Goal: Find specific page/section: Find specific page/section

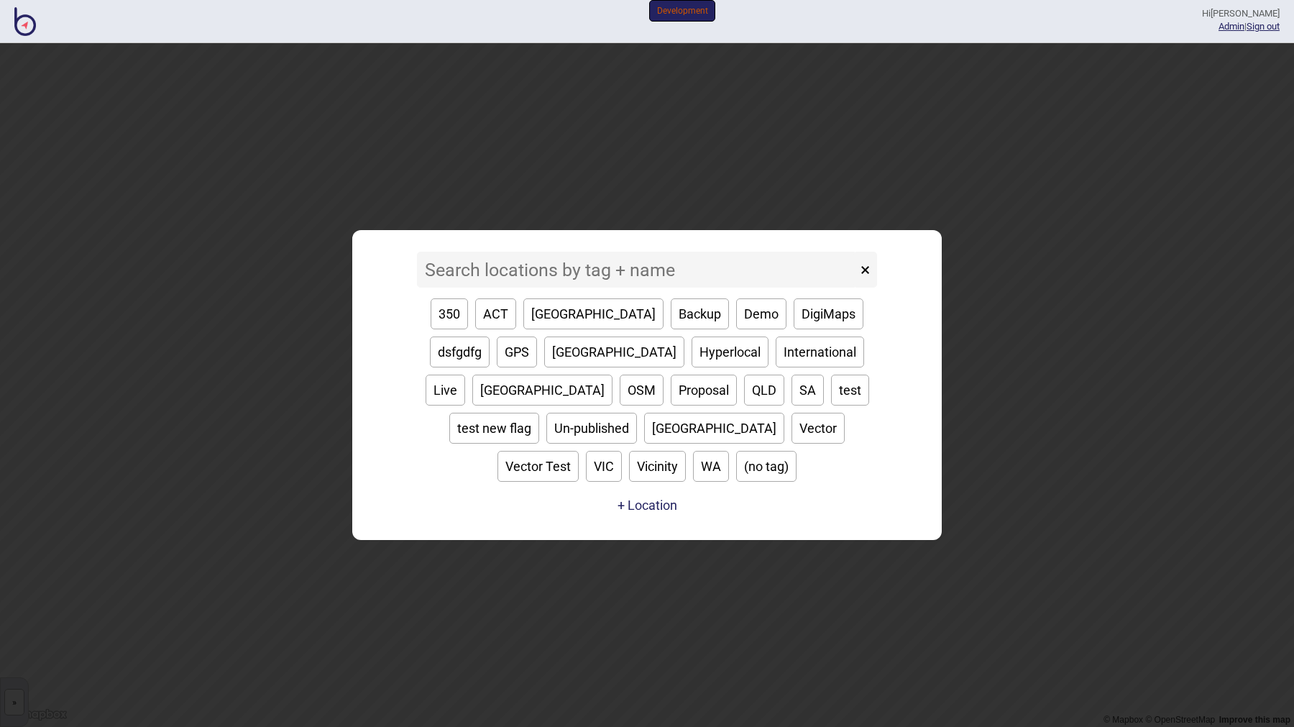
click at [484, 288] on input at bounding box center [637, 270] width 440 height 36
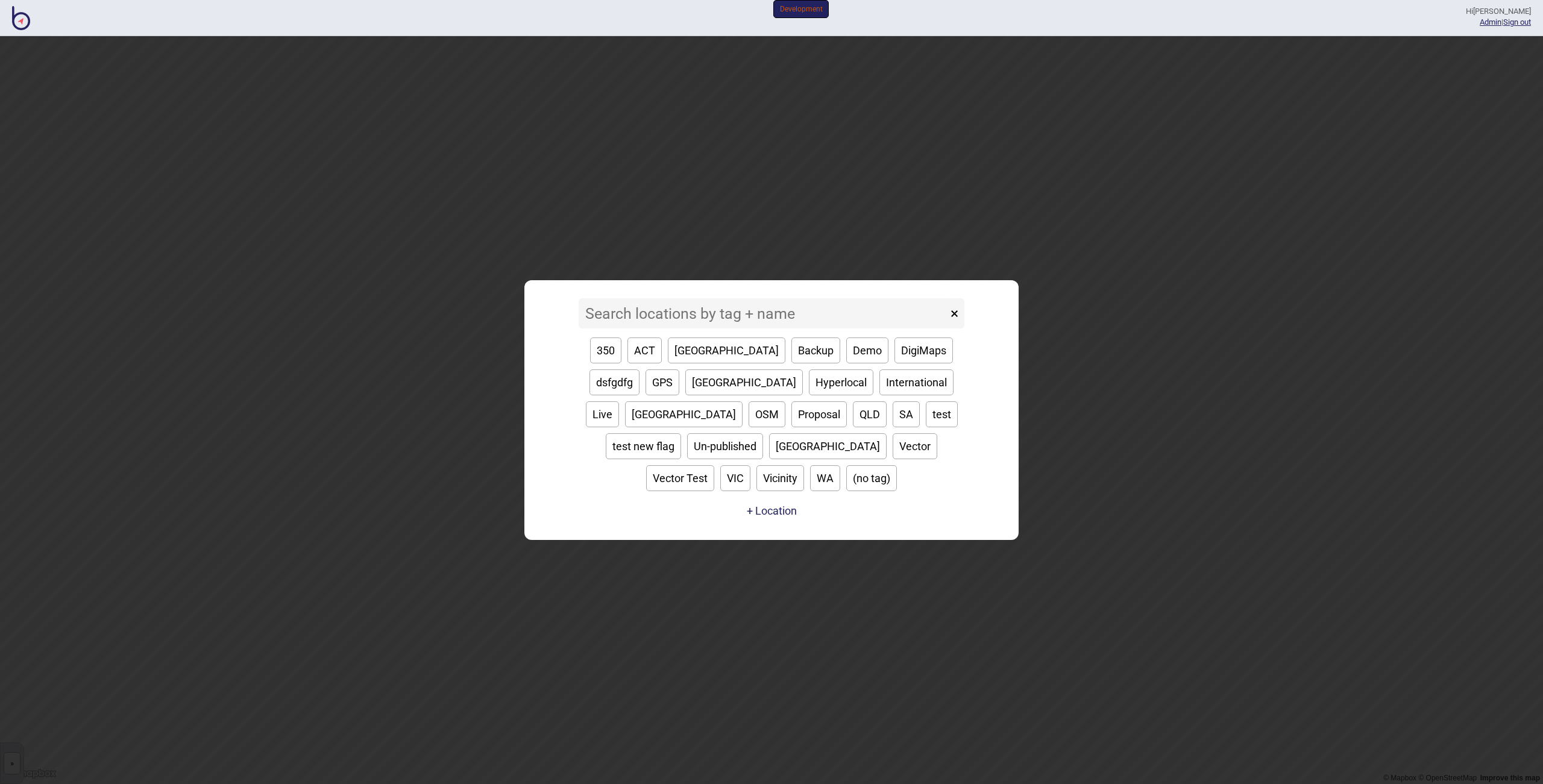
click at [709, 326] on input at bounding box center [763, 314] width 369 height 30
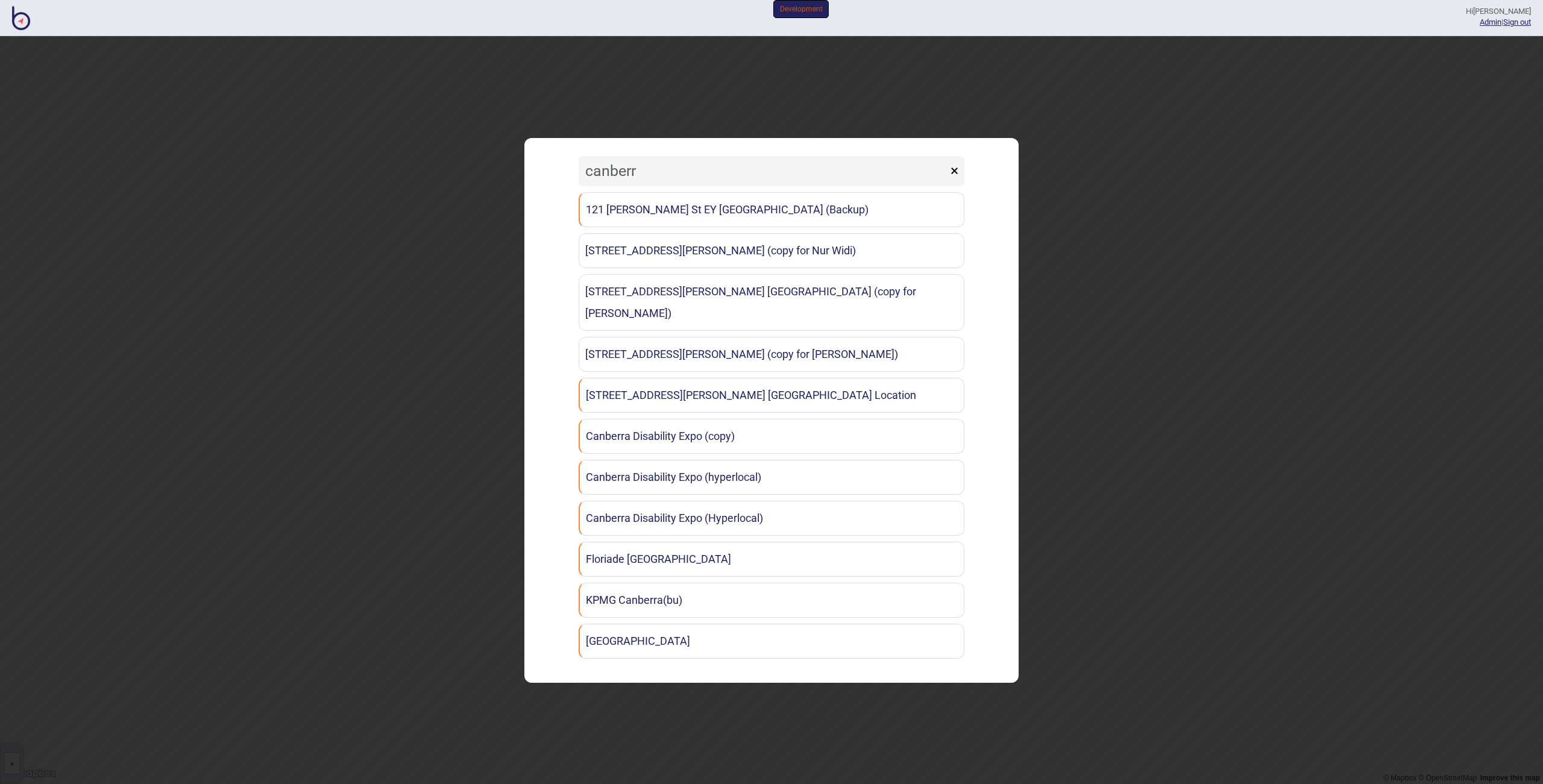
type input "canberra"
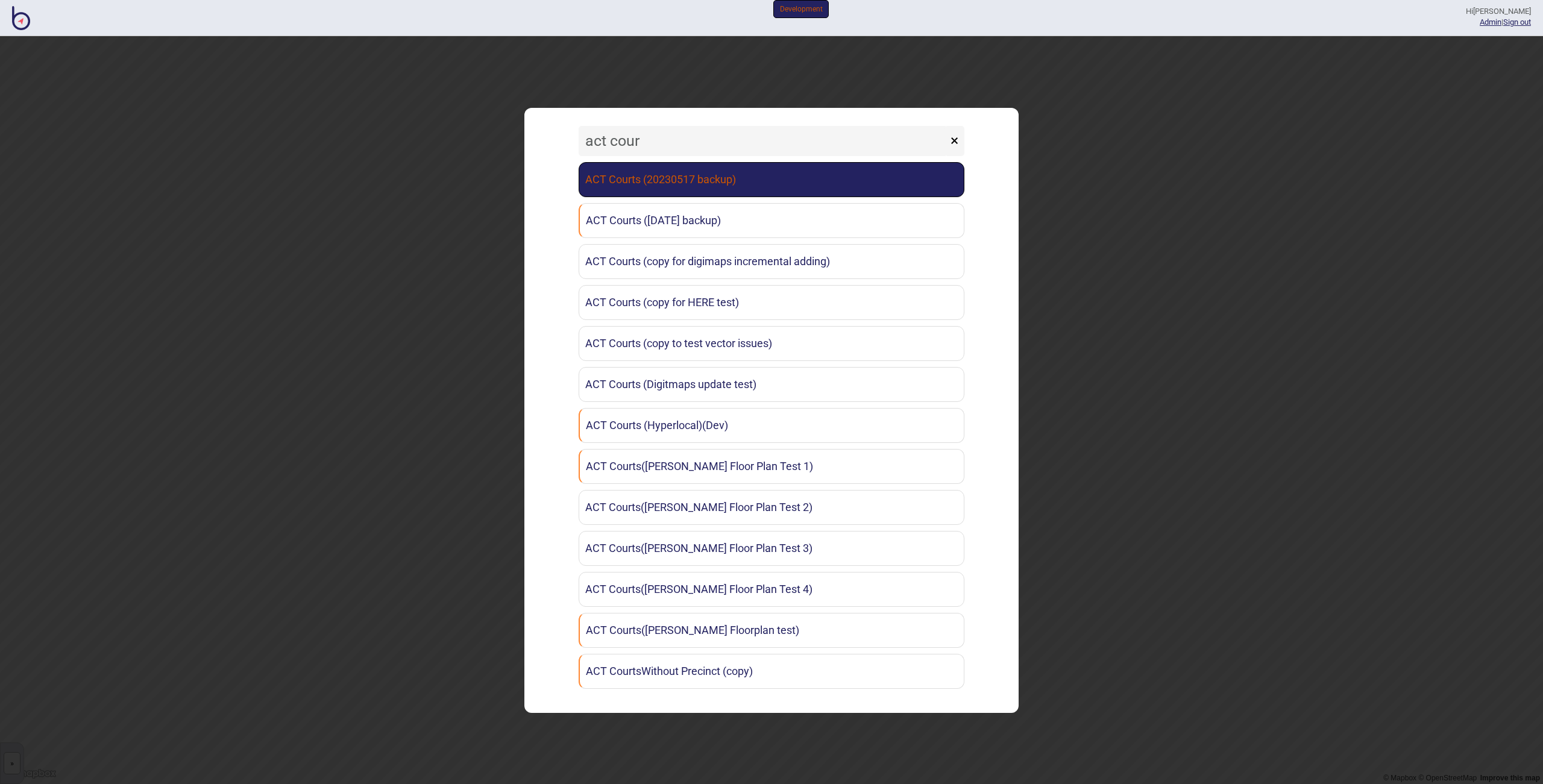
type input "act cour"
click at [713, 179] on link "ACT Courts (20230517 backup)" at bounding box center [772, 179] width 386 height 35
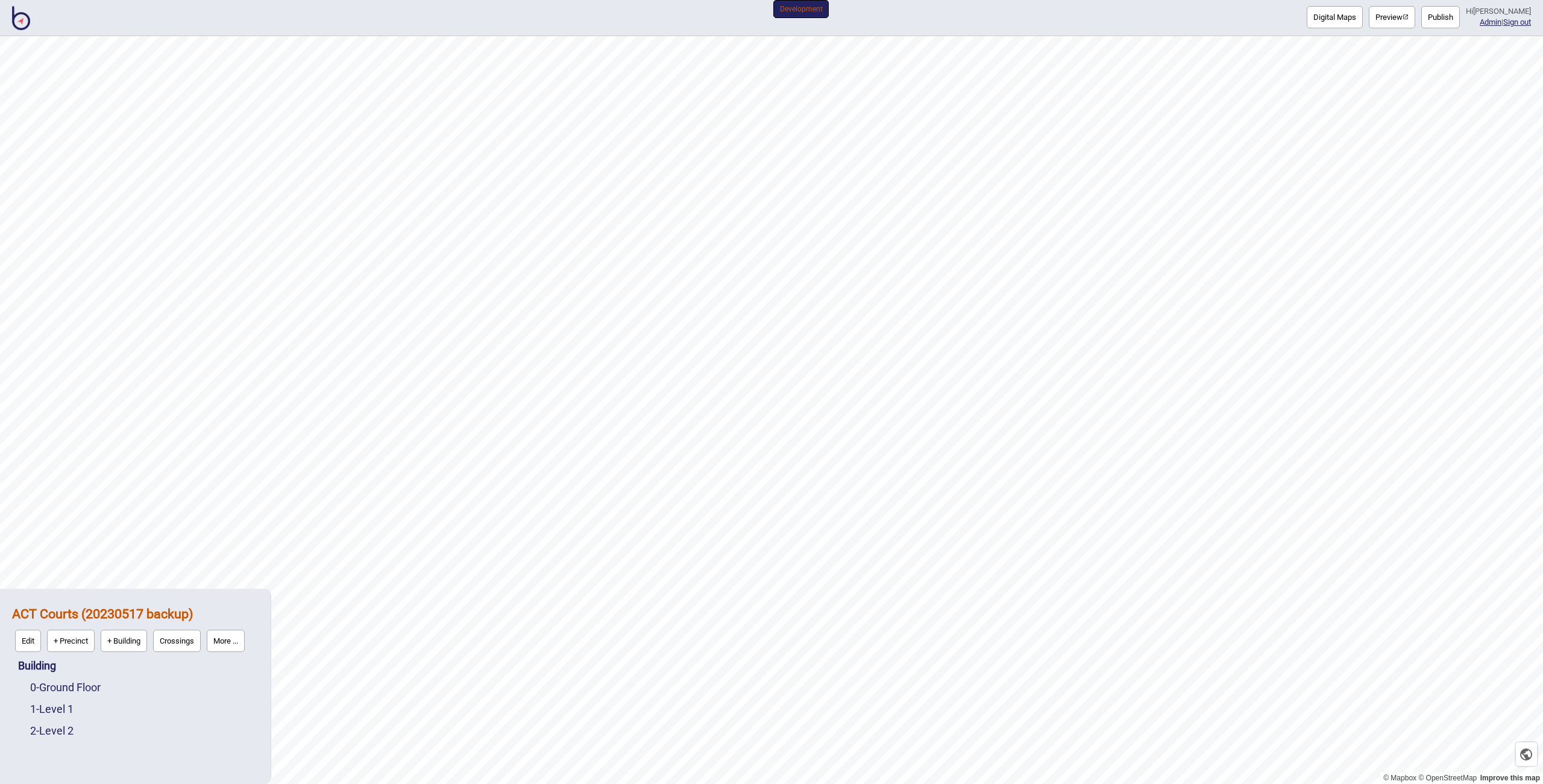
click at [227, 640] on button "More ..." at bounding box center [226, 641] width 38 height 23
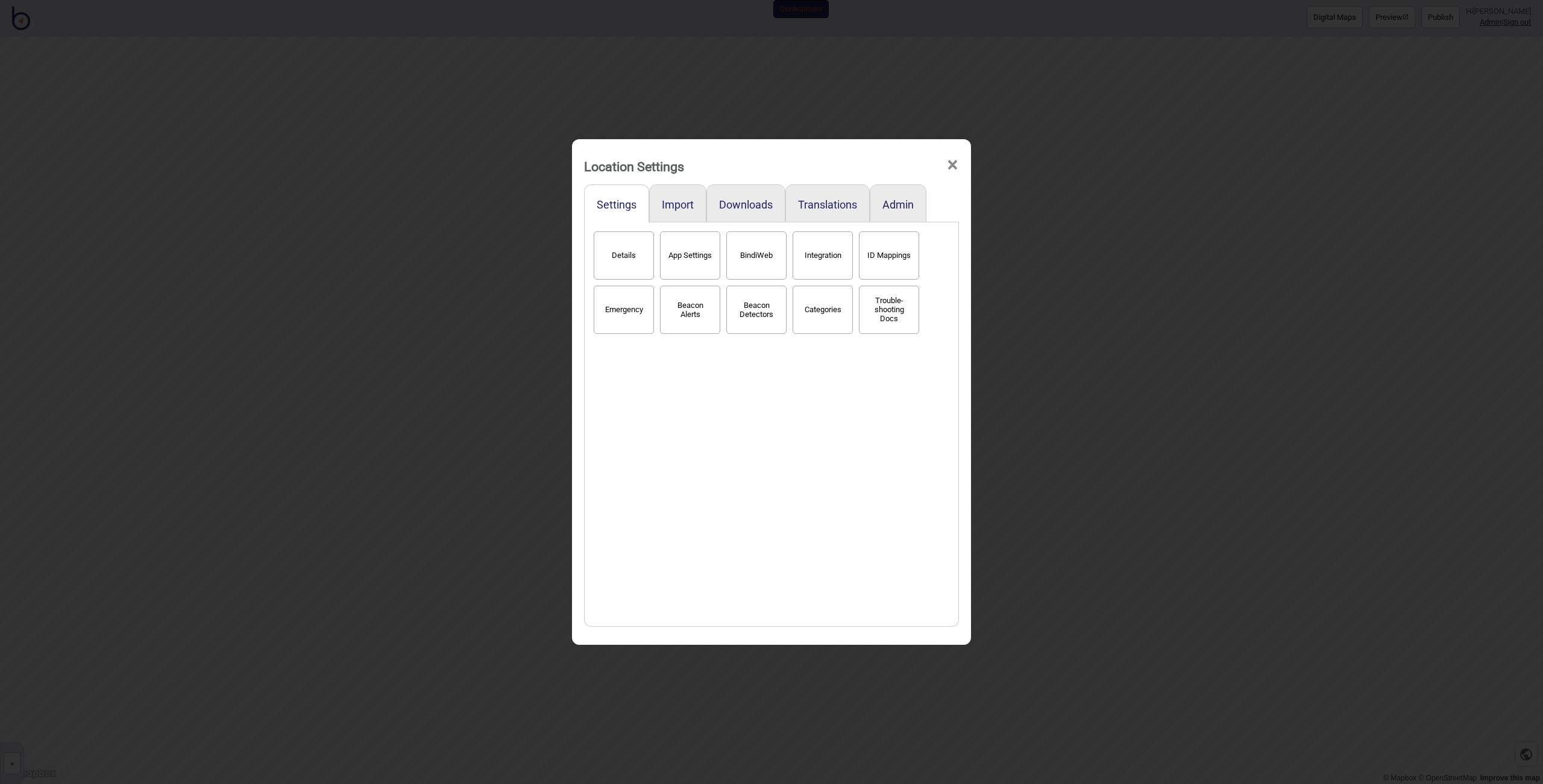
click at [948, 160] on span "×" at bounding box center [952, 164] width 13 height 39
